Goal: Browse casually

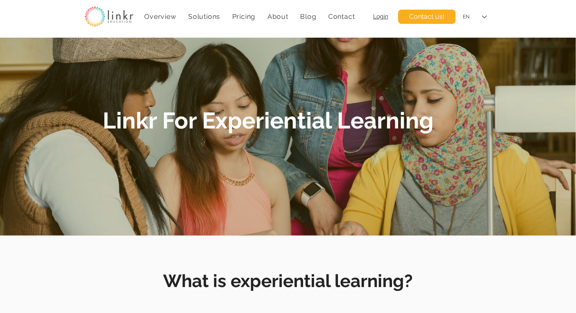
click at [112, 24] on img at bounding box center [109, 16] width 49 height 21
click at [118, 16] on img at bounding box center [109, 16] width 49 height 21
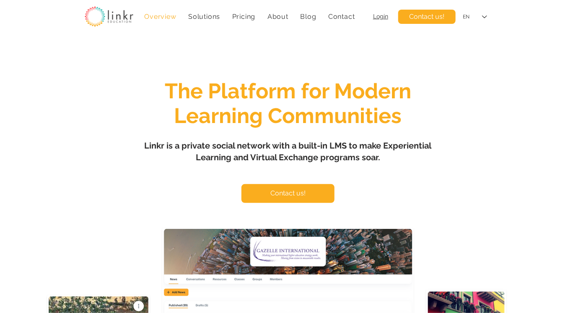
click at [168, 149] on span "Linkr is a private social network with a built-in LMS to make Experiential Lear…" at bounding box center [288, 152] width 287 height 22
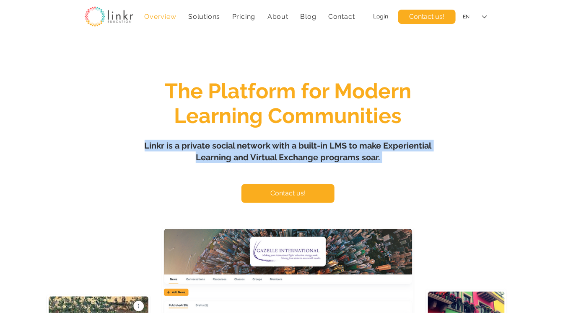
click at [168, 149] on span "Linkr is a private social network with a built-in LMS to make Experiential Lear…" at bounding box center [288, 152] width 287 height 22
copy span "Linkr is a private social network with a built-in LMS to make Experiential Lear…"
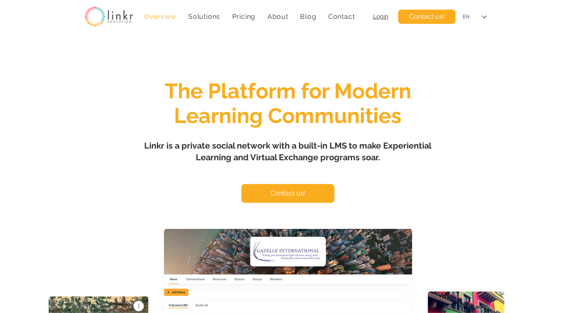
click at [273, 166] on div "main content" at bounding box center [288, 249] width 576 height 422
click at [344, 158] on span "Linkr is a private social network with a built-in LMS to make Experiential Lear…" at bounding box center [288, 152] width 287 height 22
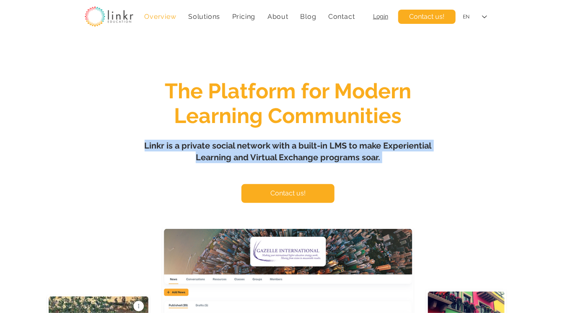
click at [344, 158] on span "Linkr is a private social network with a built-in LMS to make Experiential Lear…" at bounding box center [288, 152] width 287 height 22
copy span "Linkr is a private social network with a built-in LMS to make Experiential Lear…"
